Goal: Task Accomplishment & Management: Manage account settings

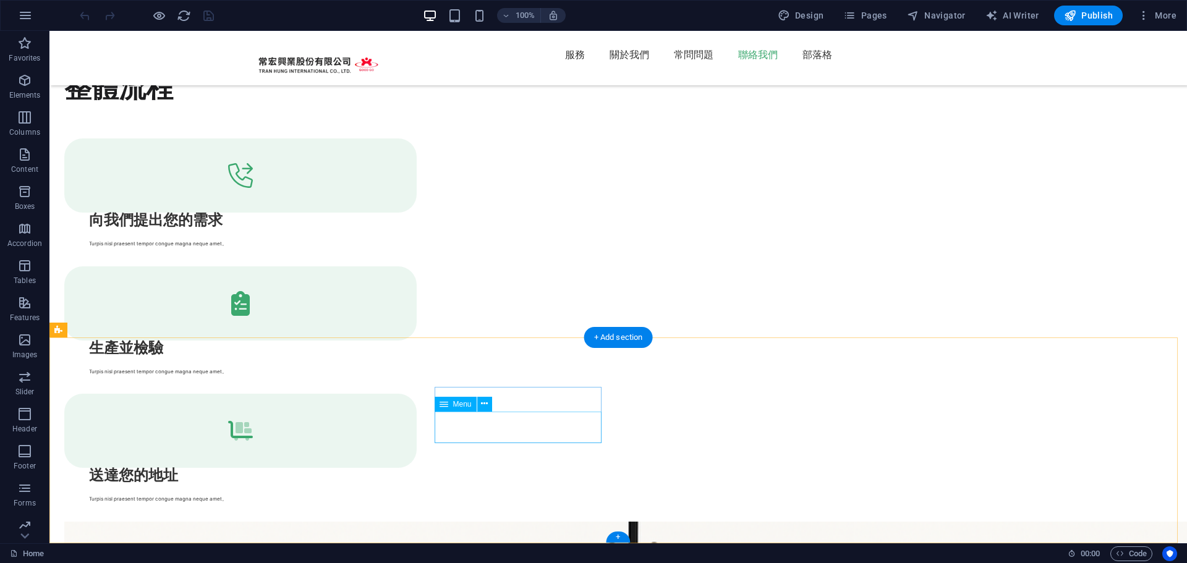
scroll to position [3315, 0]
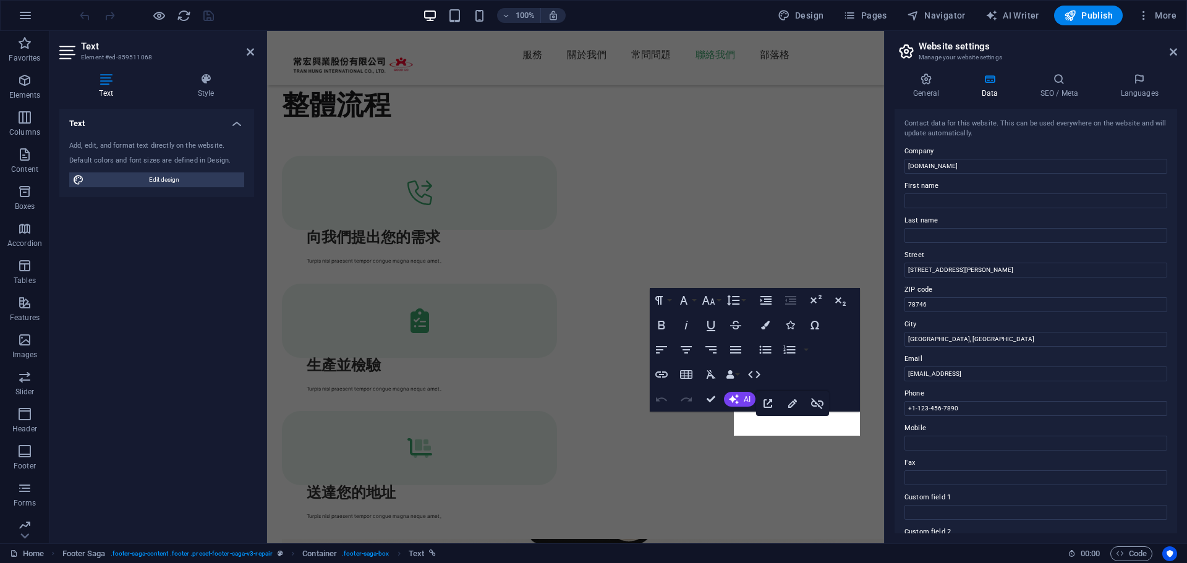
scroll to position [3395, 0]
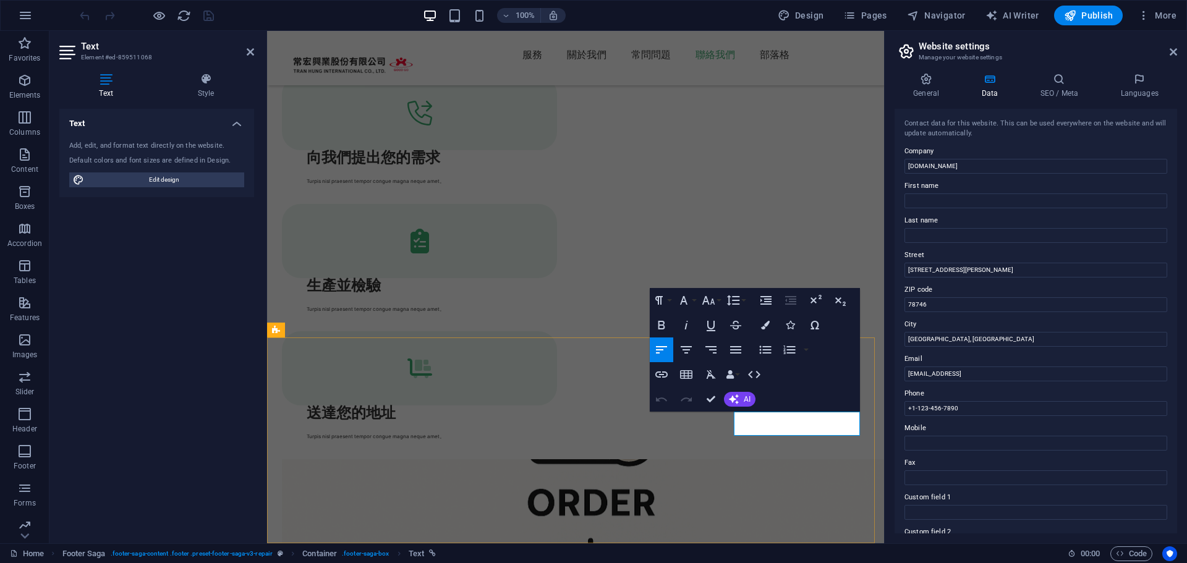
drag, startPoint x: 996, startPoint y: 408, endPoint x: 594, endPoint y: 378, distance: 403.0
click at [848, 407] on div "Home (en) Favorites Elements Columns Content Boxes Accordion Tables Features Im…" at bounding box center [593, 287] width 1187 height 513
drag, startPoint x: 972, startPoint y: 338, endPoint x: 850, endPoint y: 338, distance: 122.4
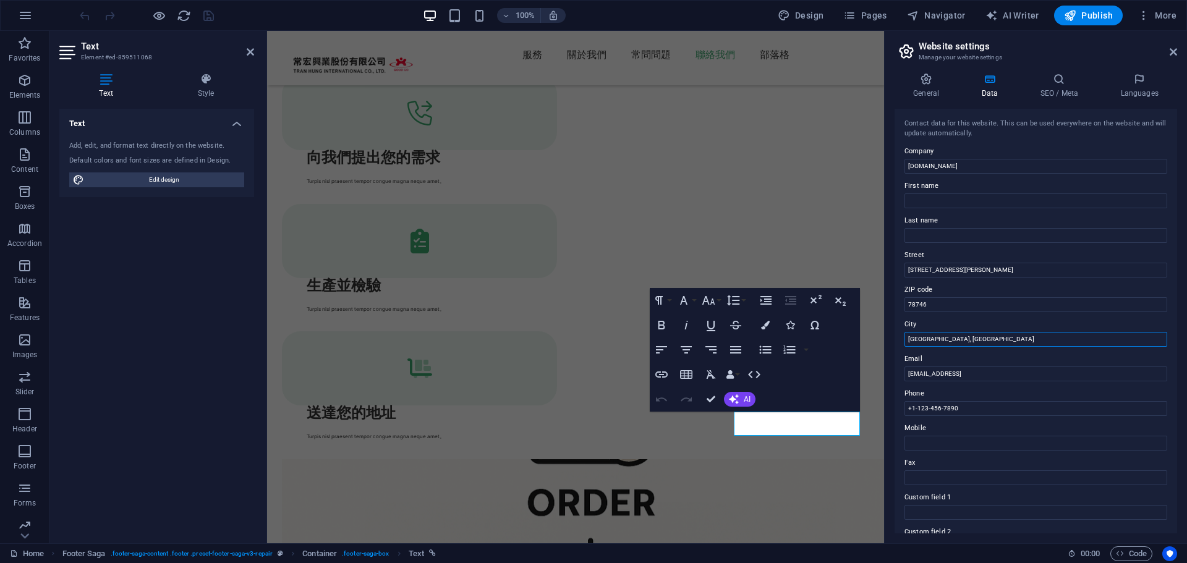
click at [850, 338] on div "Home (en) Favorites Elements Columns Content Boxes Accordion Tables Features Im…" at bounding box center [593, 287] width 1187 height 513
type input "[GEOGRAPHIC_DATA]"
drag, startPoint x: 1064, startPoint y: 375, endPoint x: 594, endPoint y: 344, distance: 471.6
click at [854, 375] on div "Home (en) Favorites Elements Columns Content Boxes Accordion Tables Features Im…" at bounding box center [593, 287] width 1187 height 513
type input "[EMAIL_ADDRESS][DOMAIN_NAME]"
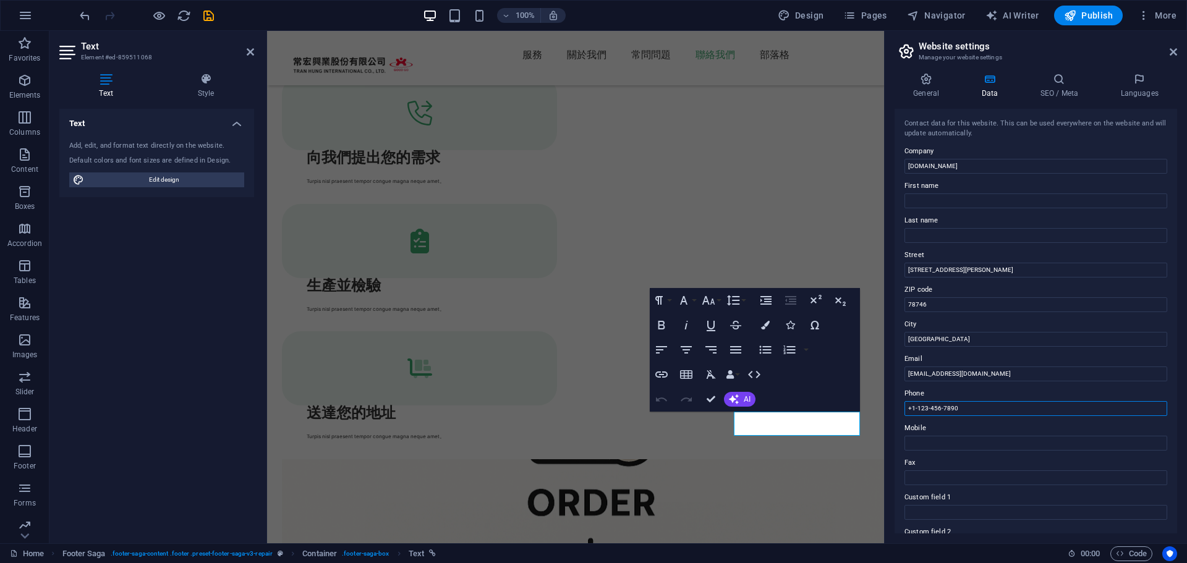
drag, startPoint x: 978, startPoint y: 410, endPoint x: 804, endPoint y: 396, distance: 174.9
click at [804, 396] on div "Home (en) Favorites Elements Columns Content Boxes Accordion Tables Features Im…" at bounding box center [593, 287] width 1187 height 513
type input "[PHONE_NUMBER]"
drag, startPoint x: 1247, startPoint y: 304, endPoint x: 849, endPoint y: 251, distance: 401.0
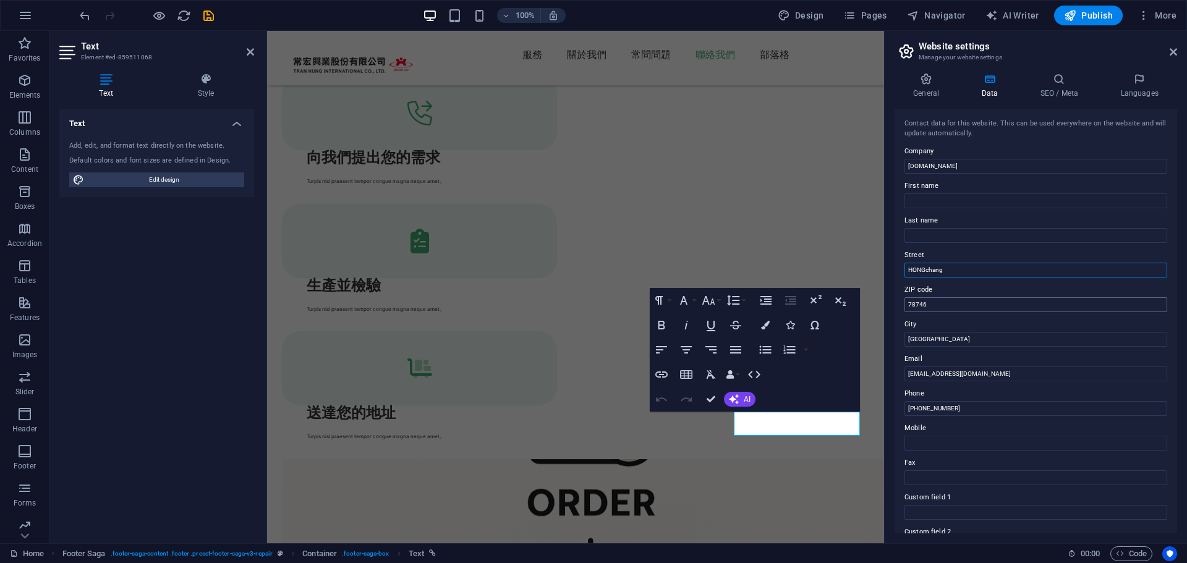
type input "HONGchang"
drag, startPoint x: 1212, startPoint y: 336, endPoint x: 825, endPoint y: 282, distance: 390.2
click at [1171, 46] on h2 "Website settings" at bounding box center [1048, 46] width 258 height 11
click at [1175, 49] on icon at bounding box center [1173, 52] width 7 height 10
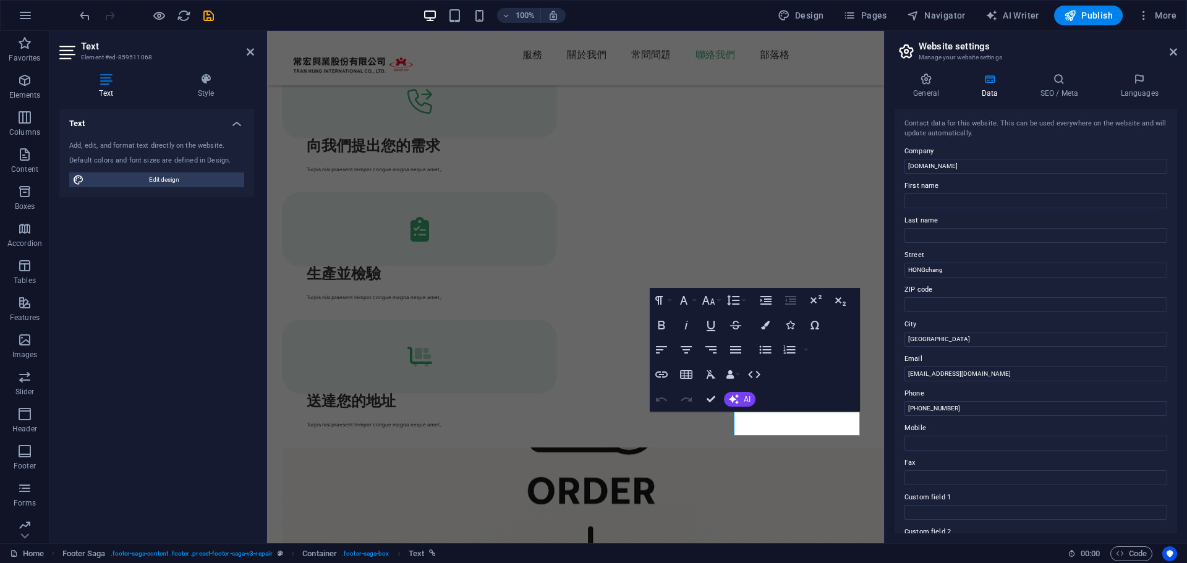
scroll to position [3315, 0]
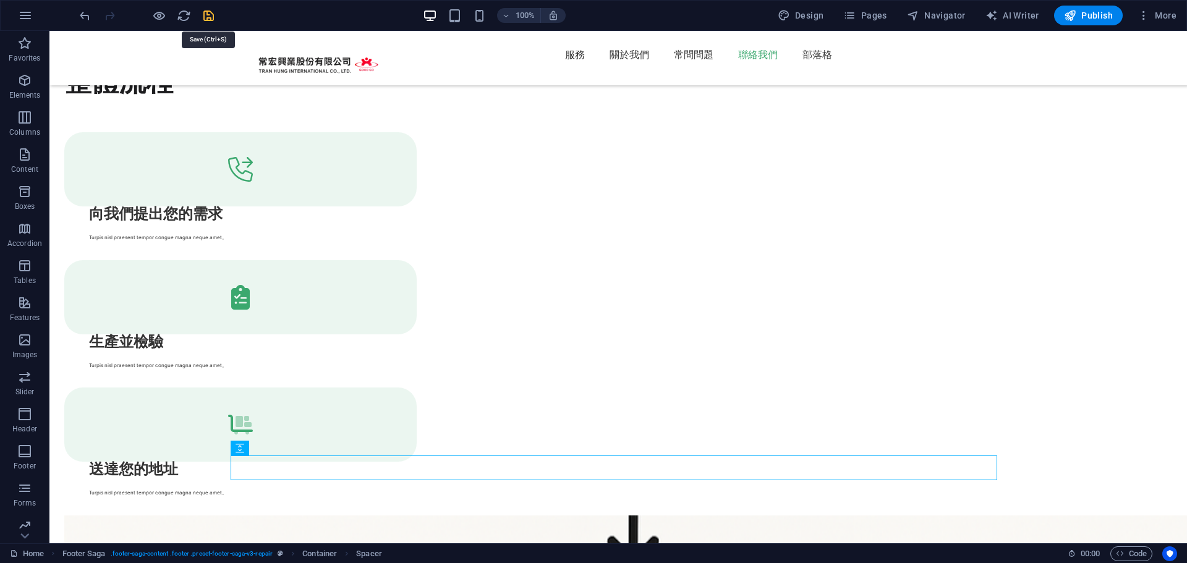
click at [213, 9] on icon "save" at bounding box center [209, 16] width 14 height 14
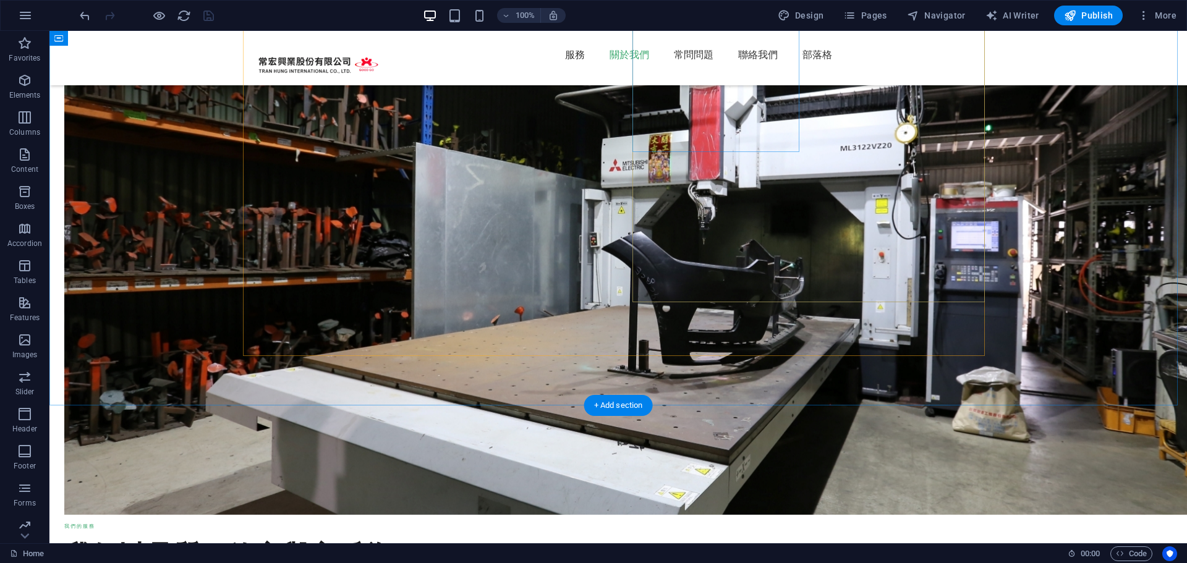
scroll to position [2326, 0]
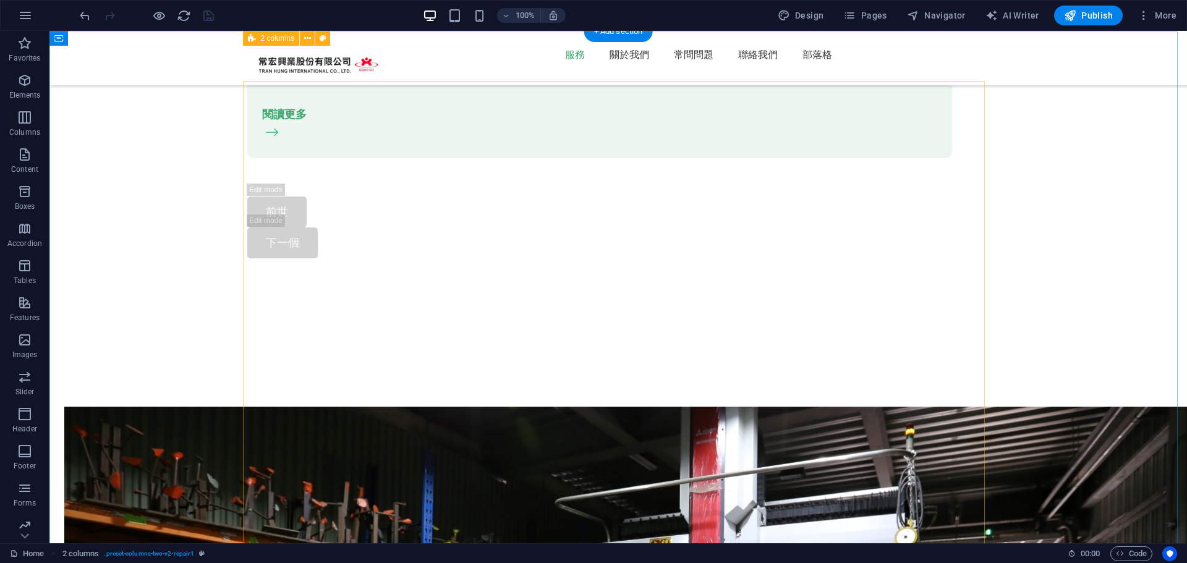
scroll to position [1893, 0]
